Goal: Entertainment & Leisure: Consume media (video, audio)

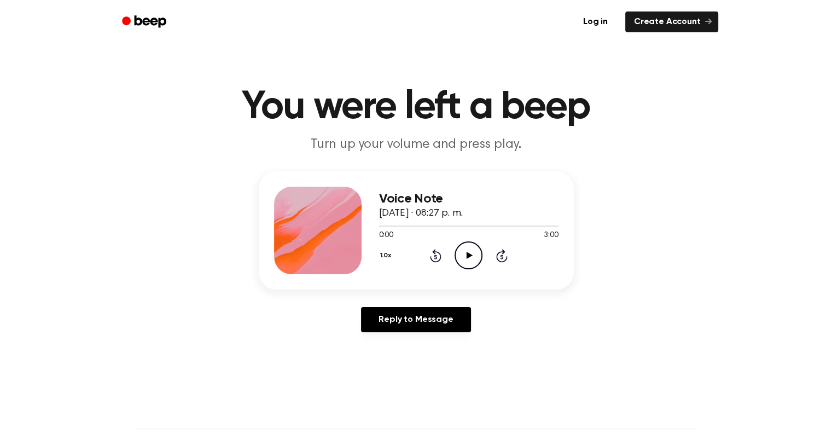
click at [469, 257] on icon at bounding box center [470, 255] width 6 height 7
click at [402, 225] on div at bounding box center [468, 225] width 179 height 1
click at [411, 225] on div at bounding box center [468, 225] width 179 height 1
click at [425, 227] on div at bounding box center [468, 225] width 179 height 9
click at [436, 226] on div at bounding box center [468, 225] width 179 height 1
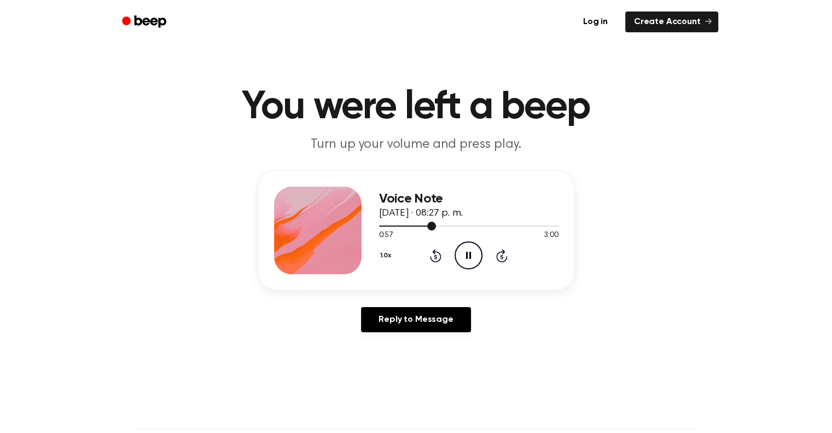
click at [458, 225] on div at bounding box center [468, 225] width 179 height 9
click at [475, 227] on div at bounding box center [468, 225] width 179 height 9
click at [484, 228] on div at bounding box center [468, 225] width 179 height 9
click at [520, 223] on div at bounding box center [468, 225] width 179 height 9
click at [541, 228] on div at bounding box center [468, 225] width 179 height 9
